Goal: Information Seeking & Learning: Find specific fact

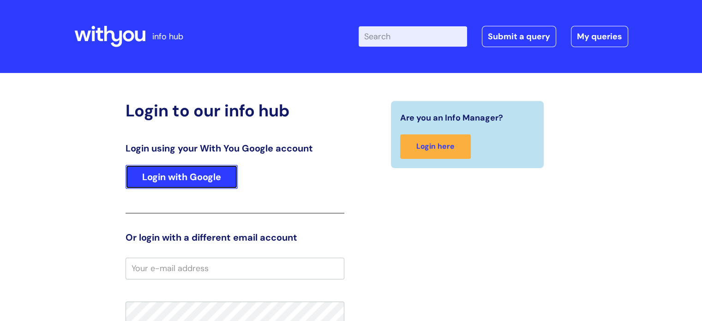
click at [192, 173] on link "Login with Google" at bounding box center [181, 177] width 112 height 24
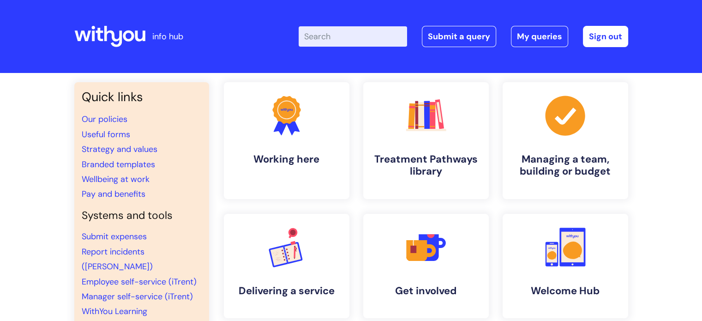
click at [333, 41] on input "Enter your search term here..." at bounding box center [352, 36] width 108 height 20
type input "pay"
click button "Search" at bounding box center [0, 0] width 0 height 0
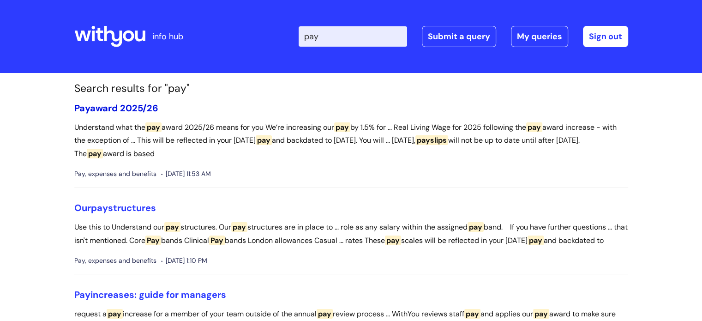
click at [137, 110] on link "Pay award 2025/26" at bounding box center [116, 108] width 84 height 12
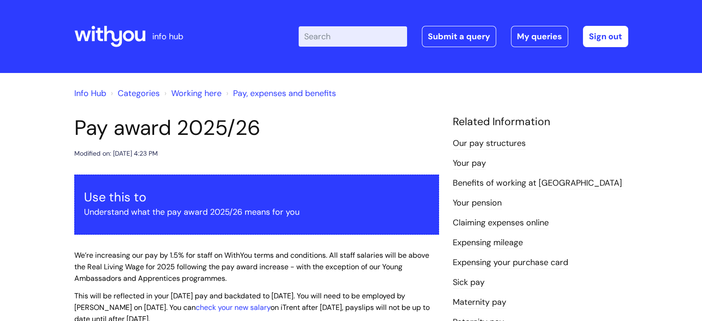
drag, startPoint x: 40, startPoint y: -1, endPoint x: 85, endPoint y: 64, distance: 78.9
click at [47, 6] on header "info hub Enter your search term here... Search Submit a query My queries Welcom…" at bounding box center [351, 36] width 702 height 73
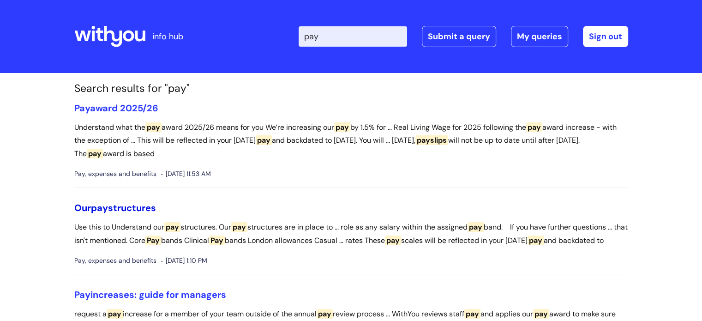
click at [107, 208] on span "pay" at bounding box center [99, 208] width 17 height 12
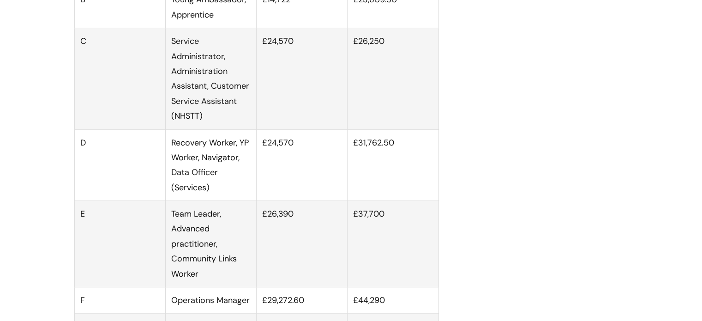
scroll to position [369, 0]
